Goal: Task Accomplishment & Management: Manage account settings

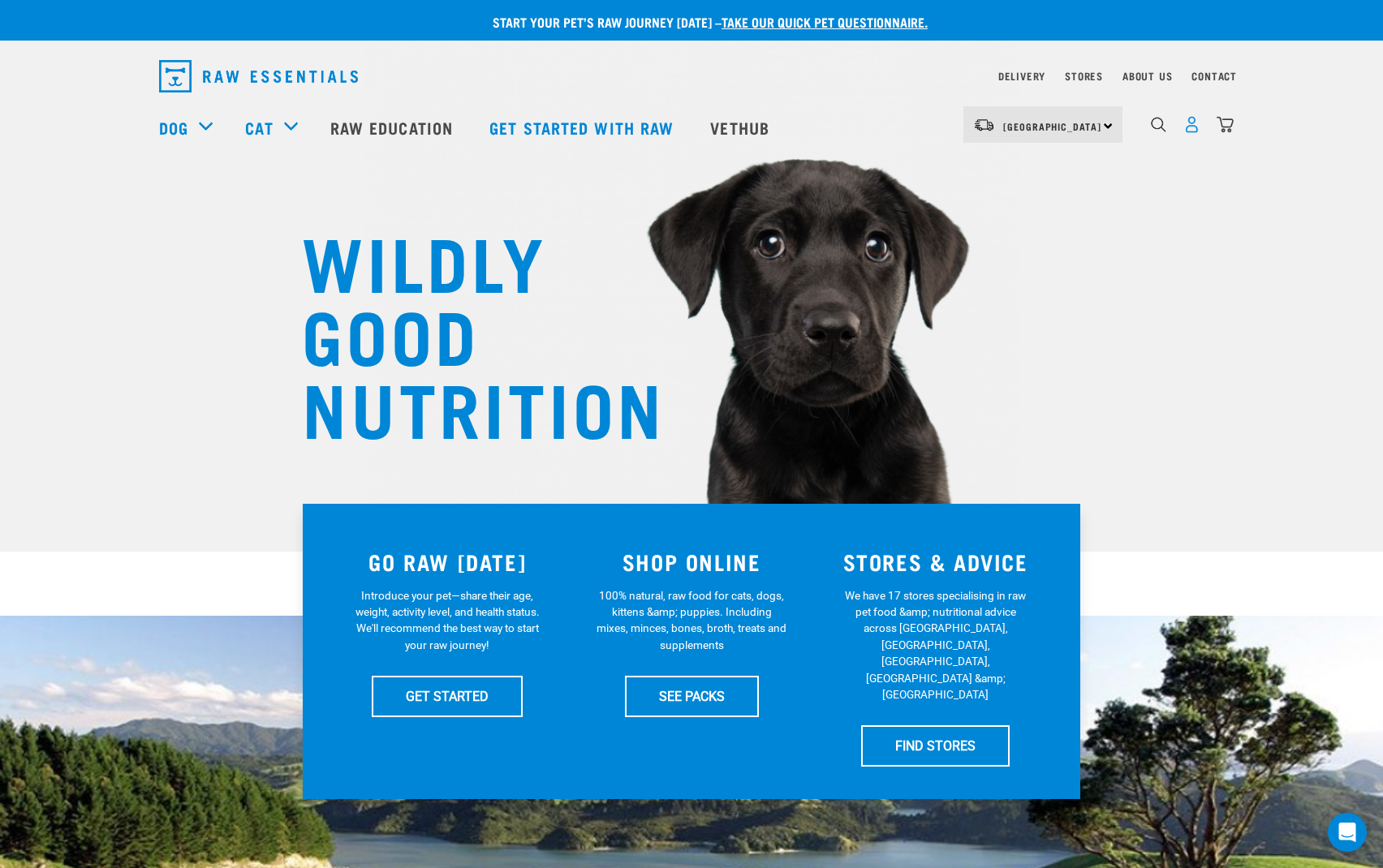
click at [1195, 129] on img "dropdown navigation" at bounding box center [1191, 124] width 17 height 17
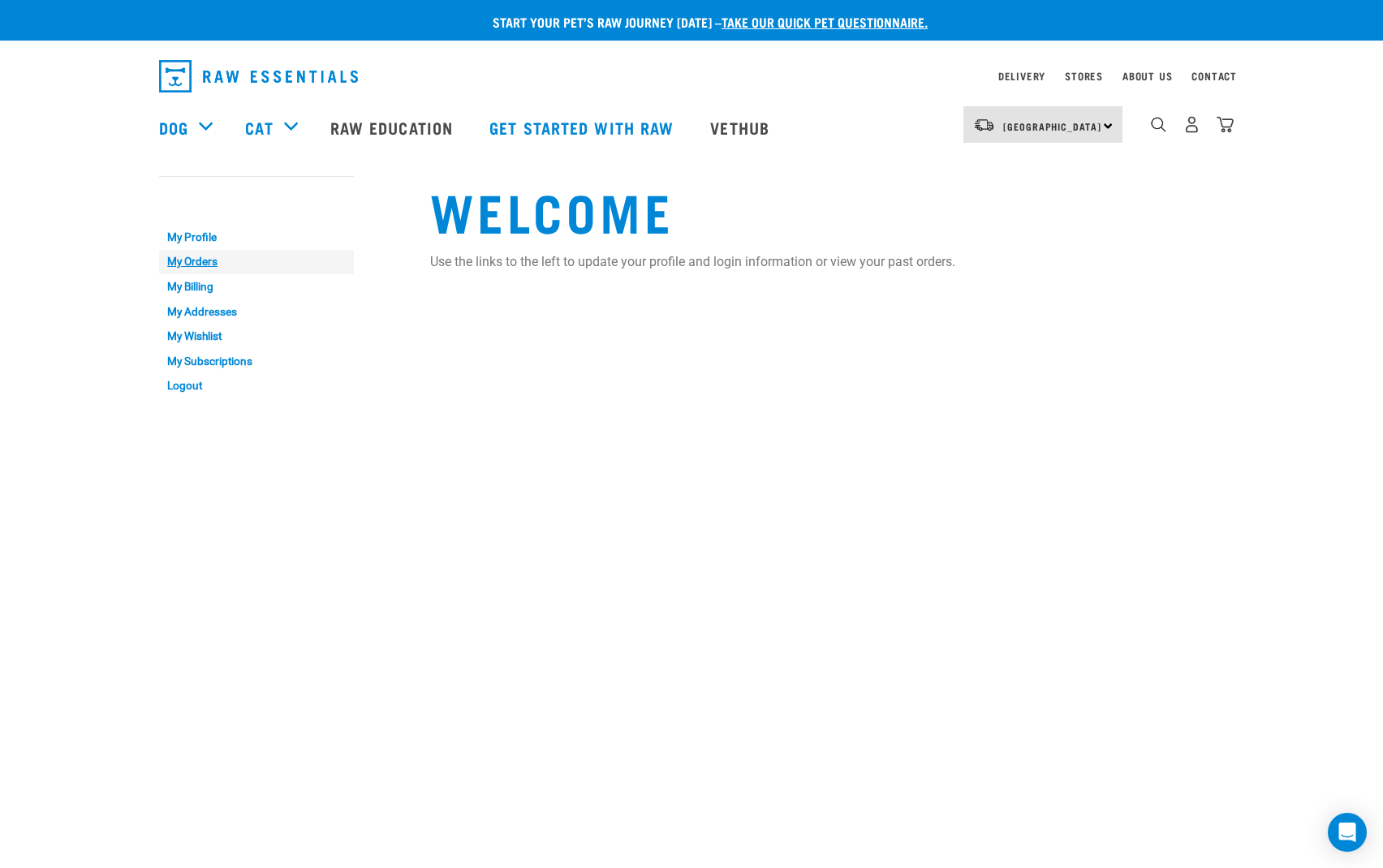
click at [185, 255] on link "My Orders" at bounding box center [256, 262] width 195 height 25
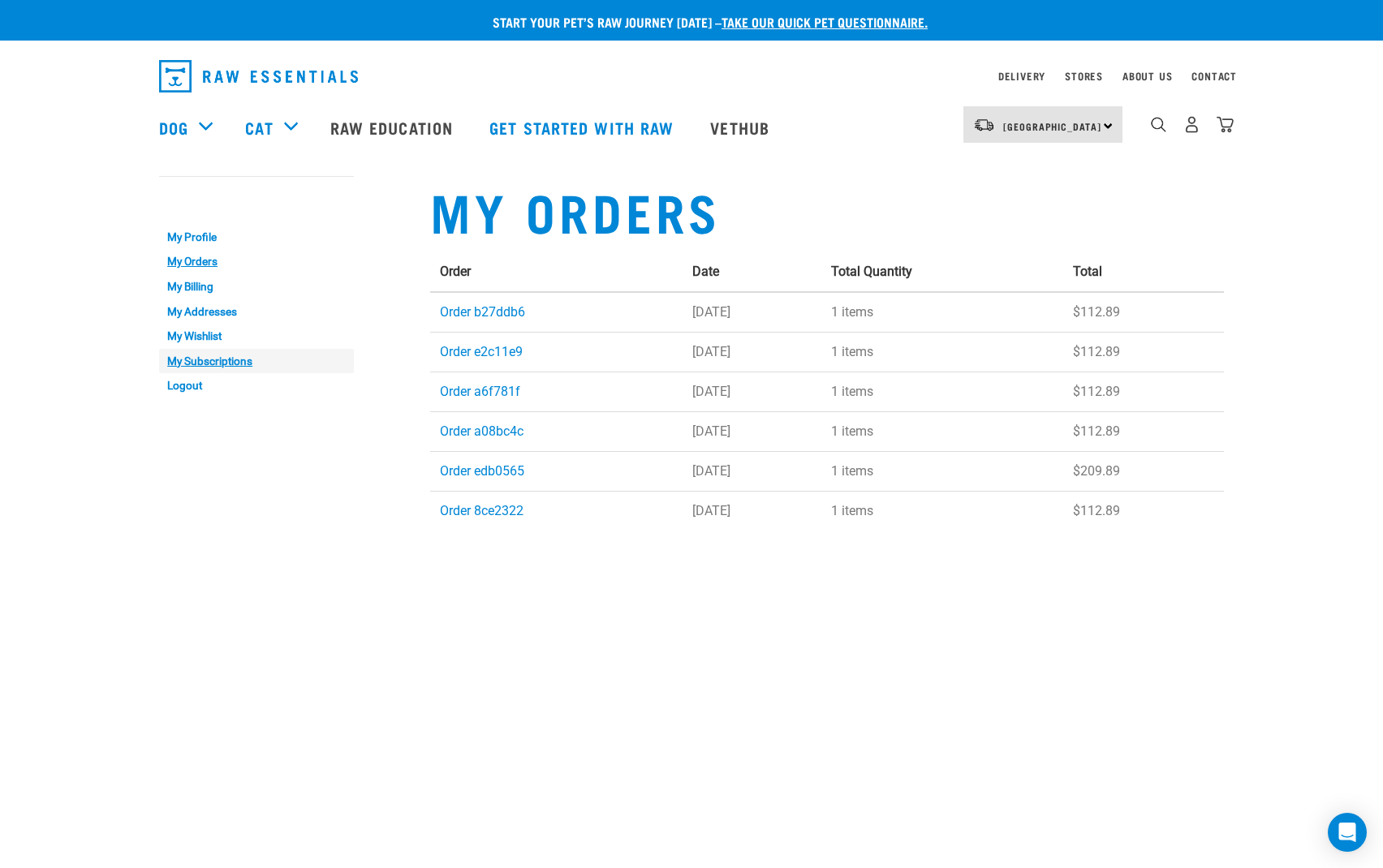
click at [196, 359] on link "My Subscriptions" at bounding box center [256, 361] width 195 height 25
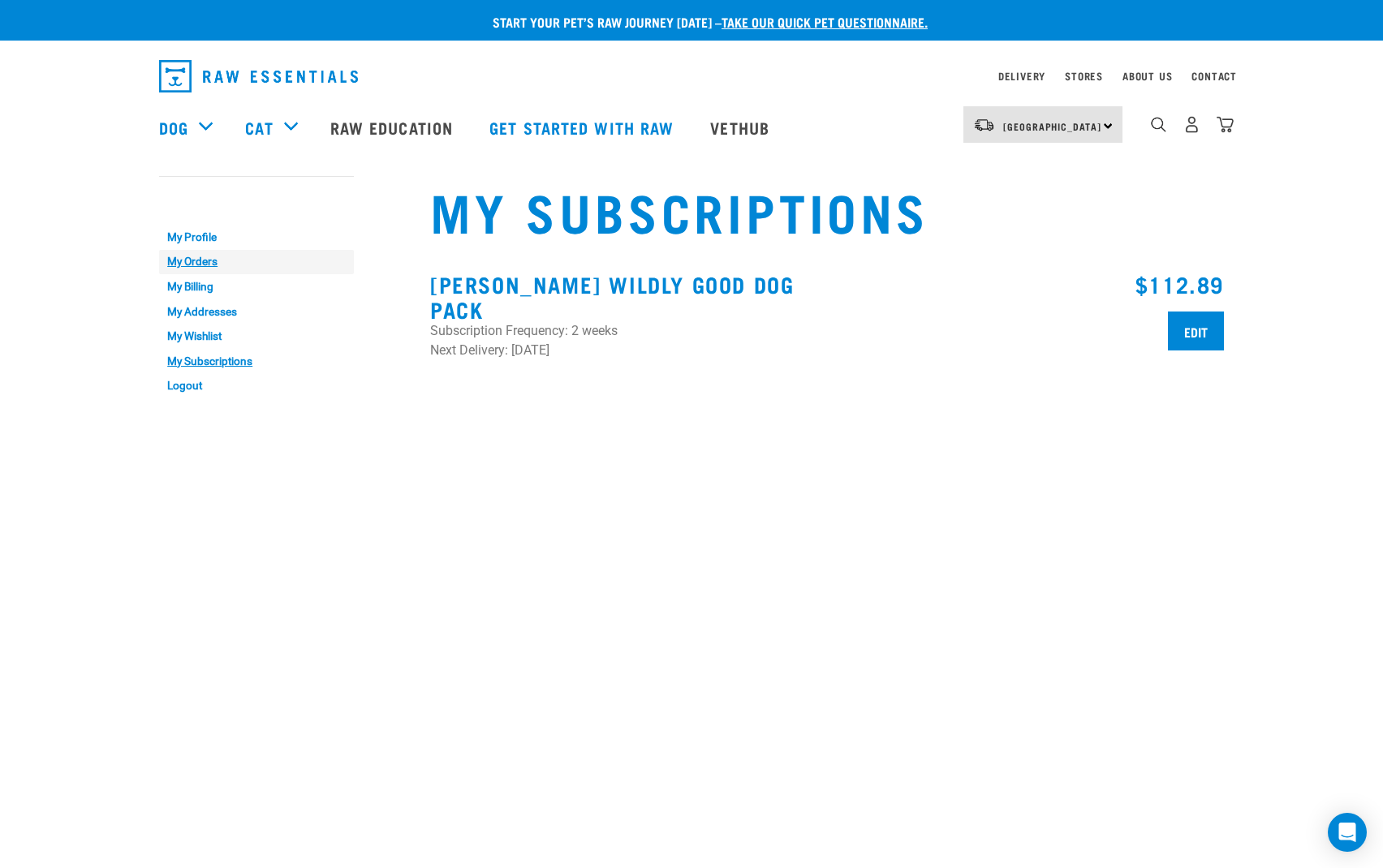
click at [200, 260] on link "My Orders" at bounding box center [256, 262] width 195 height 25
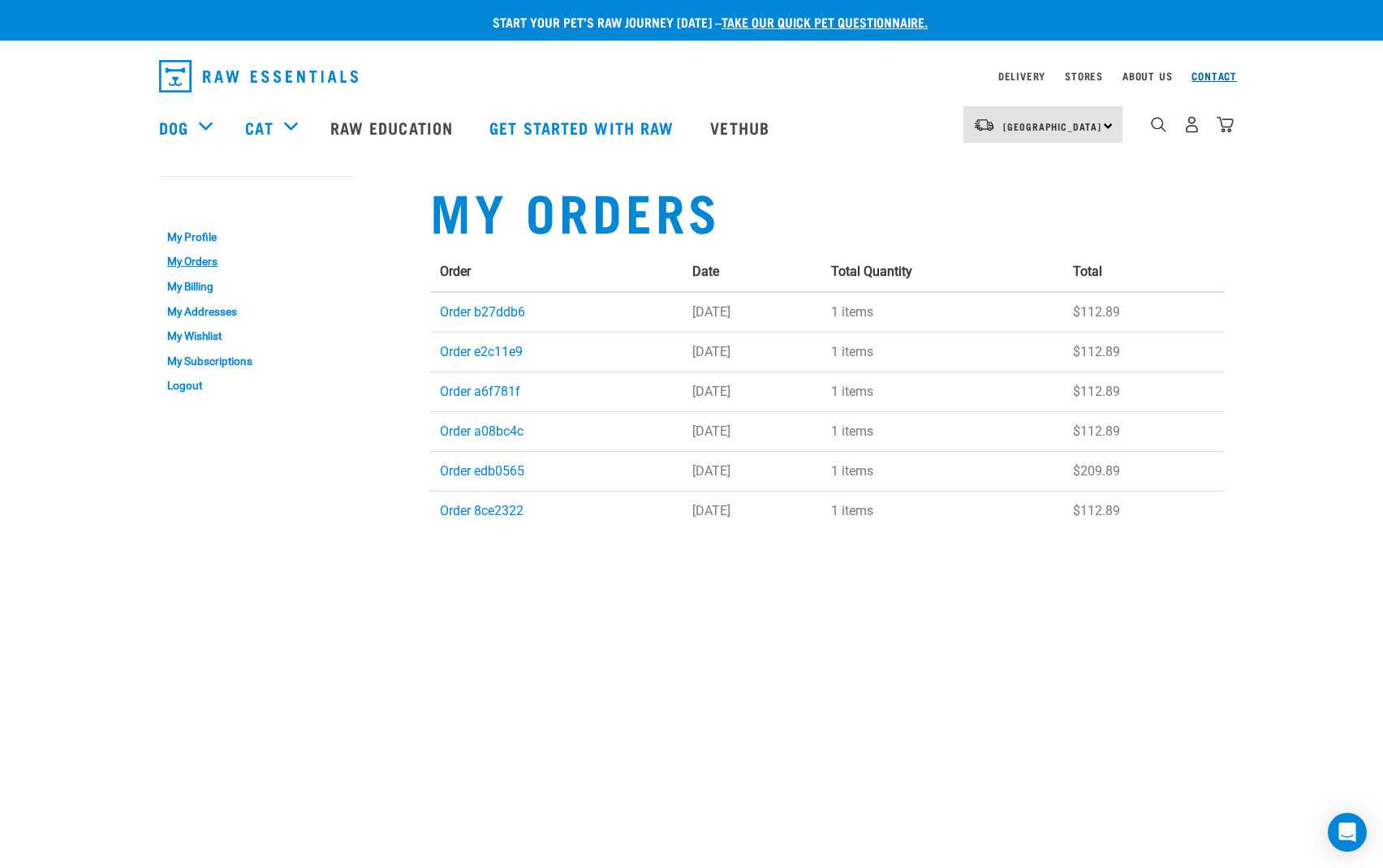
click at [1209, 76] on link "Contact" at bounding box center [1214, 75] width 45 height 6
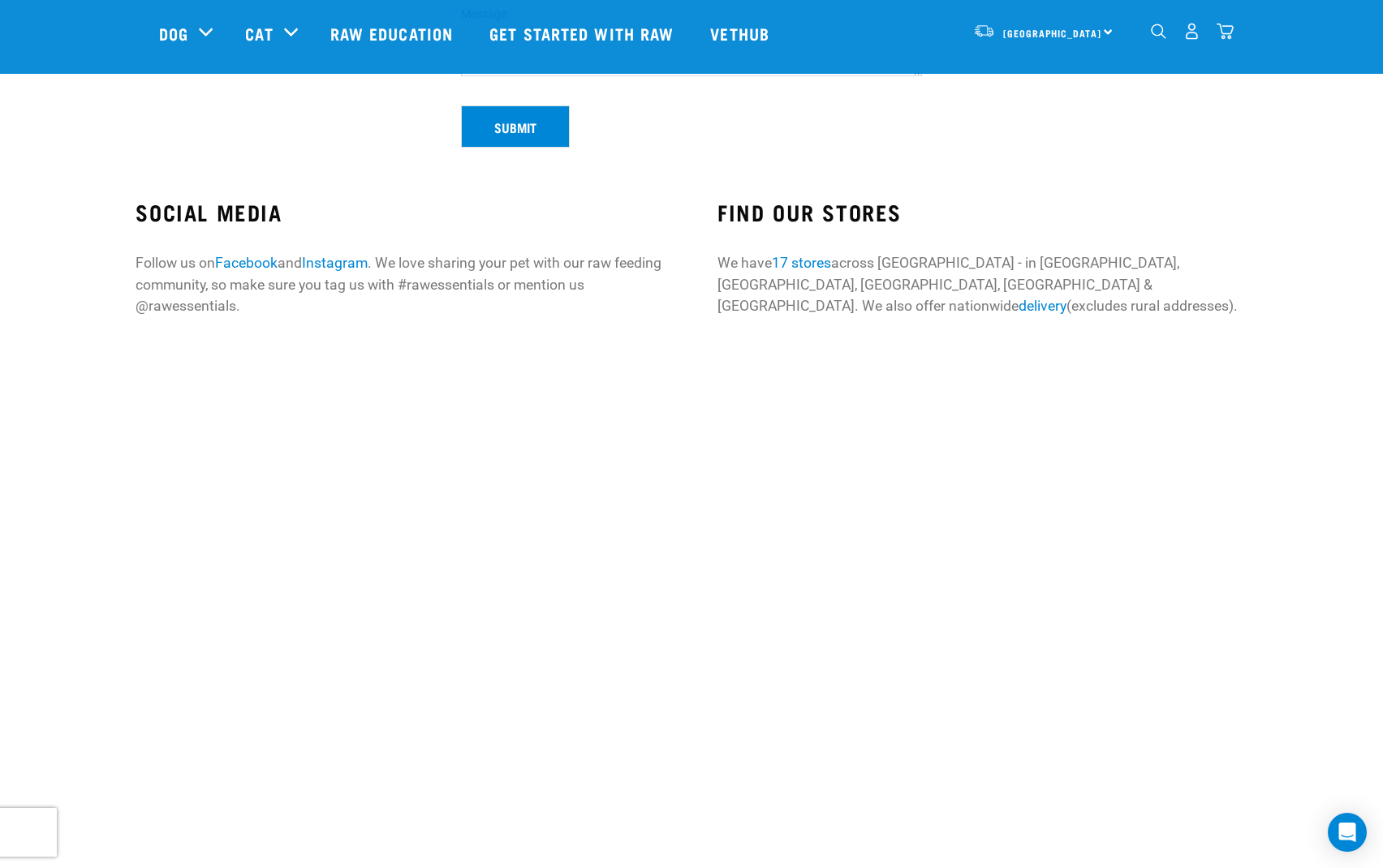
scroll to position [455, 0]
click at [1191, 34] on img "dropdown navigation" at bounding box center [1191, 31] width 17 height 17
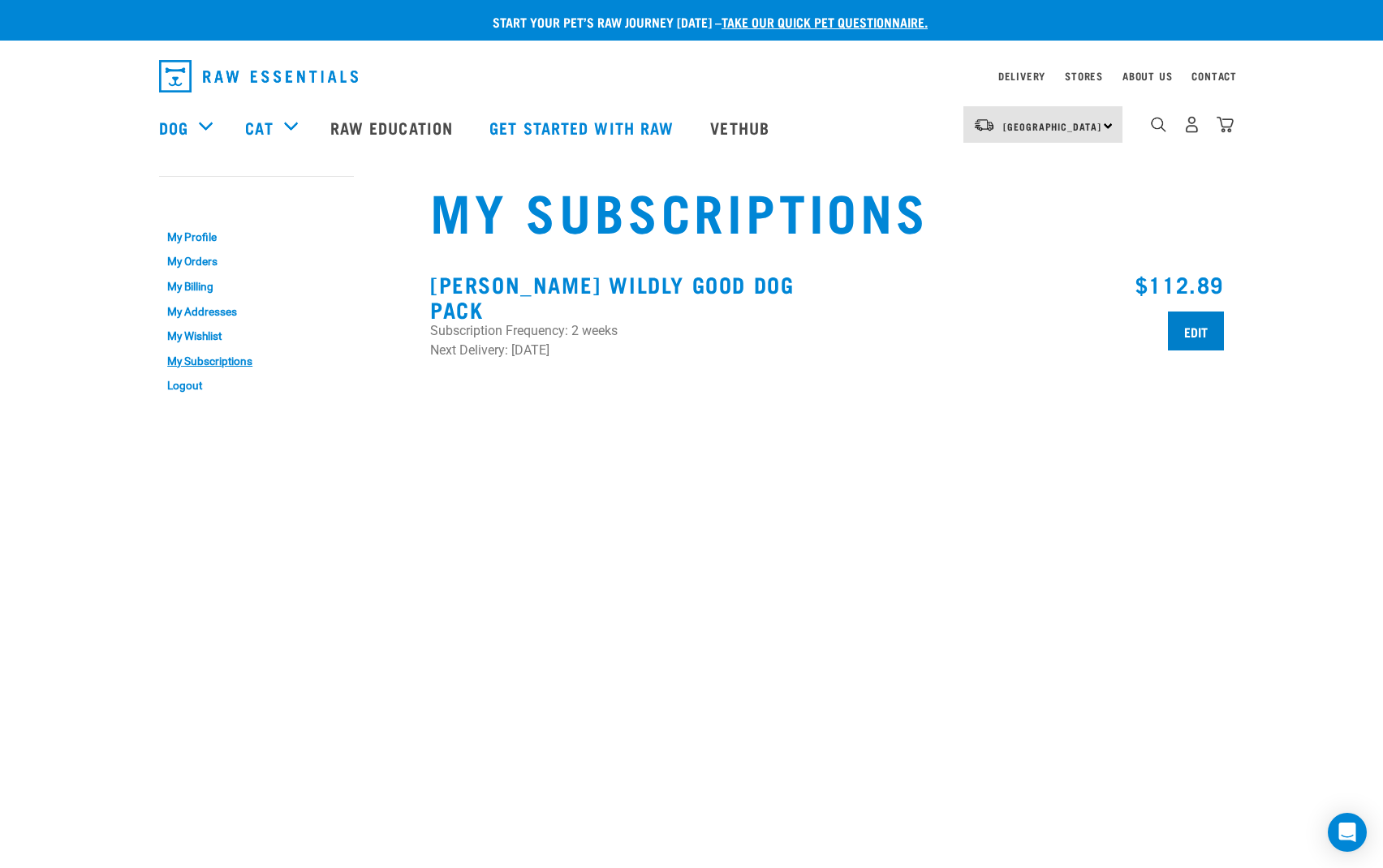
click at [1192, 326] on input "Edit" at bounding box center [1196, 331] width 56 height 39
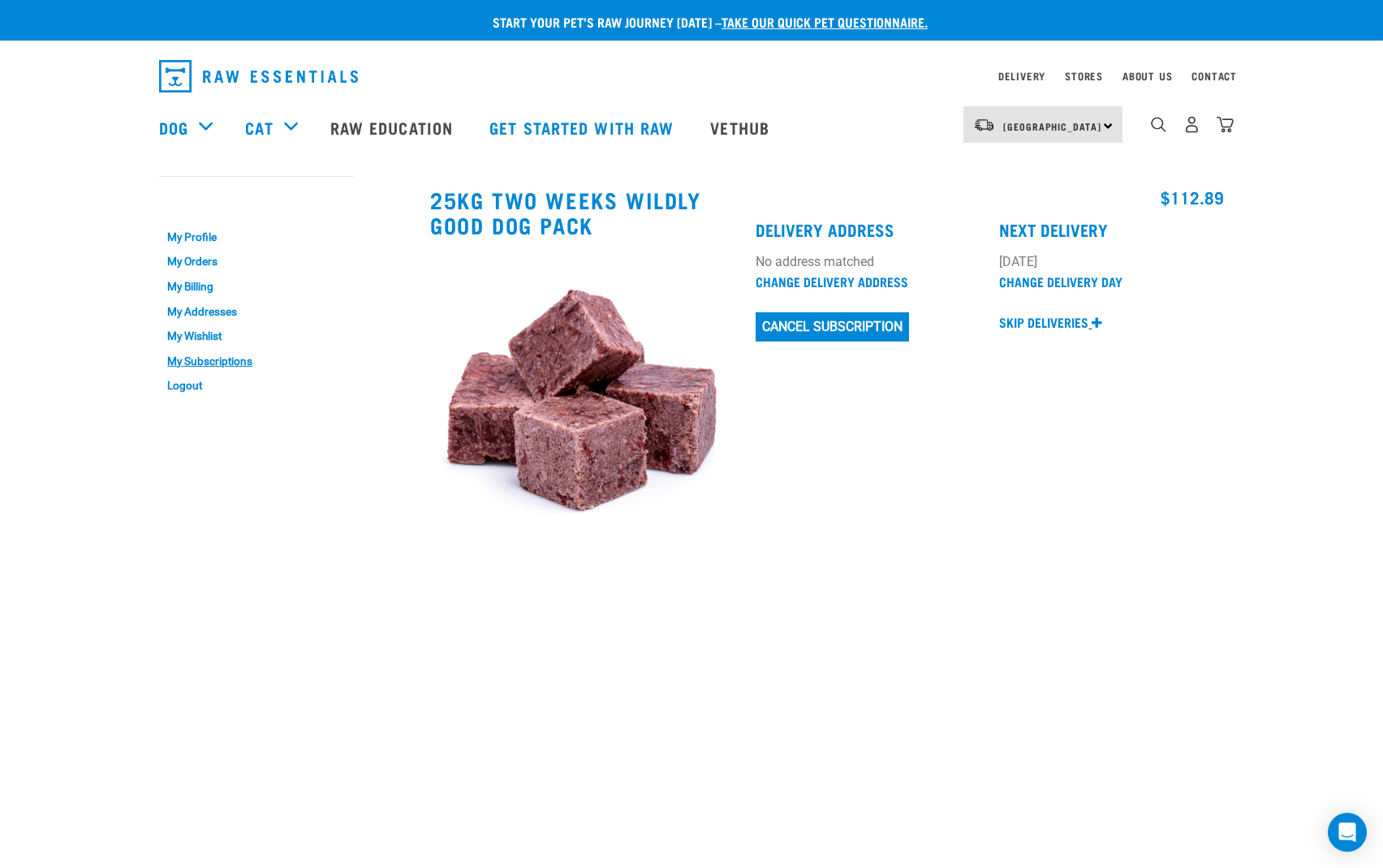
click at [1043, 320] on p "Skip deliveries" at bounding box center [1044, 322] width 89 height 19
